Goal: Transaction & Acquisition: Subscribe to service/newsletter

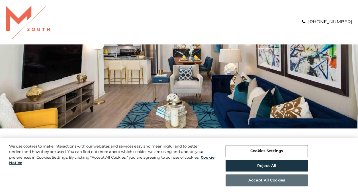
type input "**********"
click at [273, 180] on button "Accept All Cookies" at bounding box center [266, 180] width 82 height 12
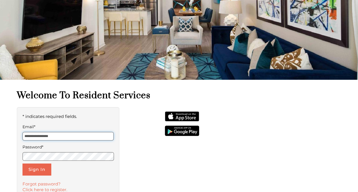
scroll to position [49, 0]
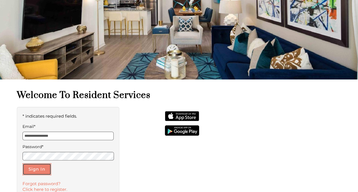
click at [28, 166] on button "Sign In" at bounding box center [36, 169] width 29 height 12
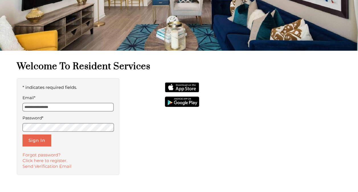
scroll to position [84, 0]
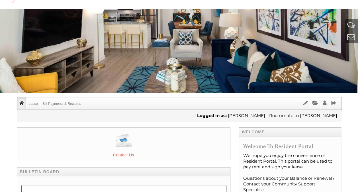
scroll to position [35, 0]
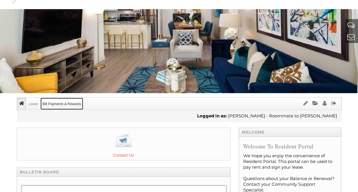
click at [62, 103] on link "Bilt Payments & Rewards" at bounding box center [61, 104] width 42 height 12
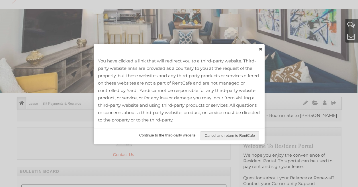
click at [165, 135] on span "Continue to the third-party website" at bounding box center [167, 136] width 64 height 8
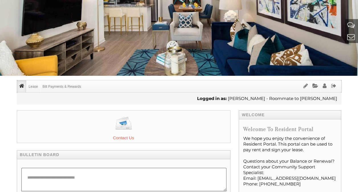
scroll to position [0, 0]
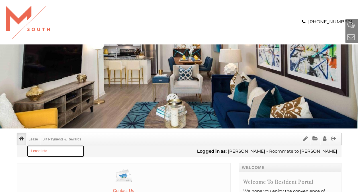
click at [35, 147] on link "Lease Info" at bounding box center [55, 151] width 57 height 12
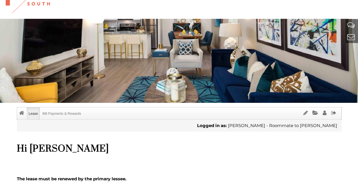
scroll to position [24, 0]
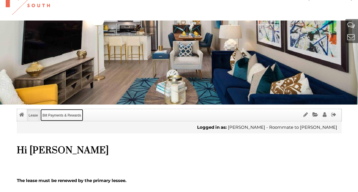
click at [64, 114] on link "Bilt Payments & Rewards" at bounding box center [61, 115] width 42 height 12
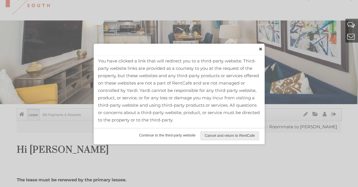
click at [162, 135] on span "Continue to the third-party website" at bounding box center [167, 136] width 64 height 8
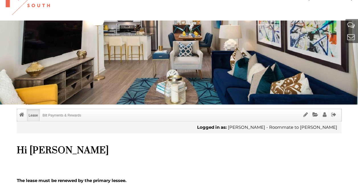
scroll to position [0, 0]
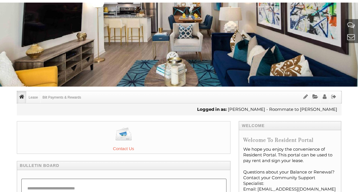
scroll to position [42, 0]
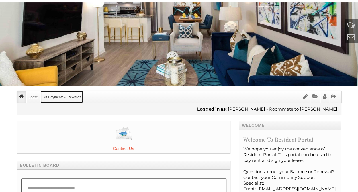
click at [68, 94] on link "Bilt Payments & Rewards" at bounding box center [61, 97] width 42 height 12
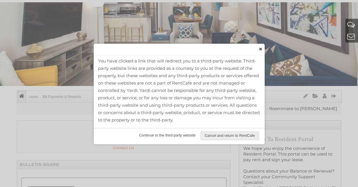
click at [171, 134] on span "Continue to the third-party website" at bounding box center [167, 136] width 64 height 8
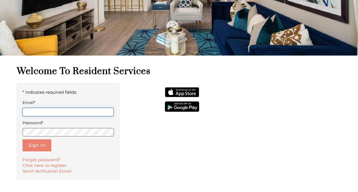
type input "**********"
click at [44, 145] on button "Sign In" at bounding box center [36, 145] width 29 height 12
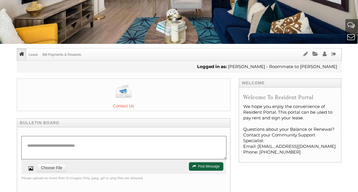
scroll to position [85, 0]
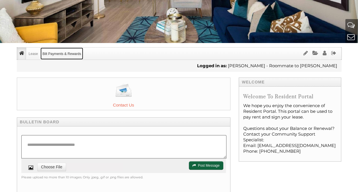
click at [63, 51] on link "Bilt Payments & Rewards" at bounding box center [61, 54] width 42 height 12
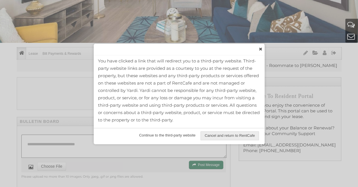
click at [161, 135] on span "Continue to the third-party website" at bounding box center [167, 136] width 64 height 8
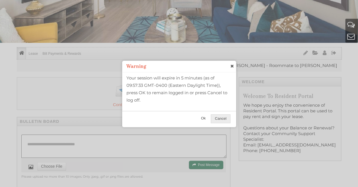
click at [207, 117] on span "Ok" at bounding box center [203, 119] width 12 height 8
